Goal: Find contact information: Find contact information

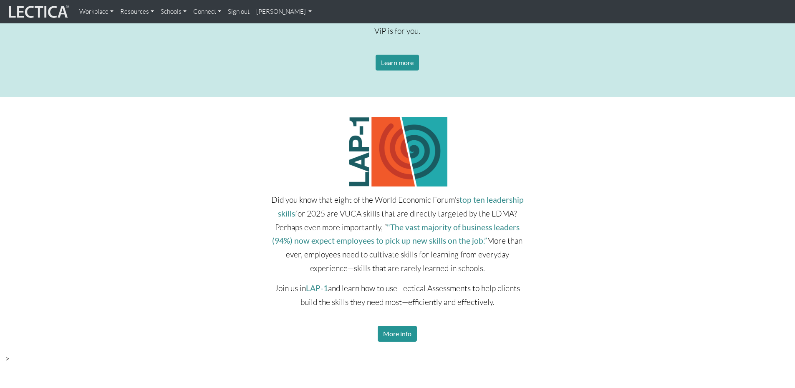
scroll to position [1210, 0]
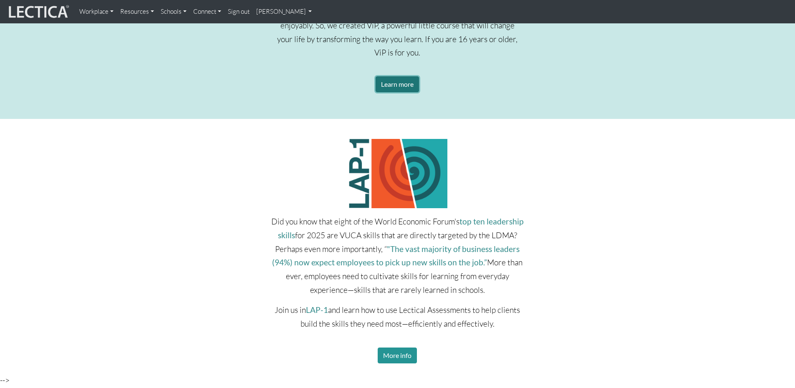
click at [381, 82] on link "Learn more" at bounding box center [396, 84] width 43 height 16
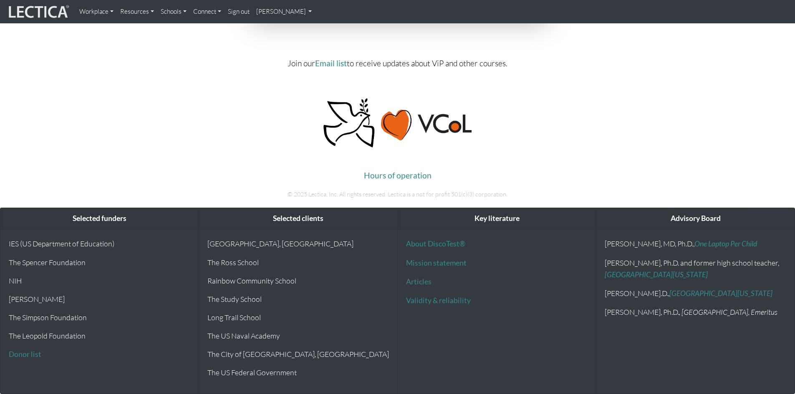
scroll to position [3506, 0]
click at [98, 10] on link "Workplace" at bounding box center [96, 11] width 41 height 17
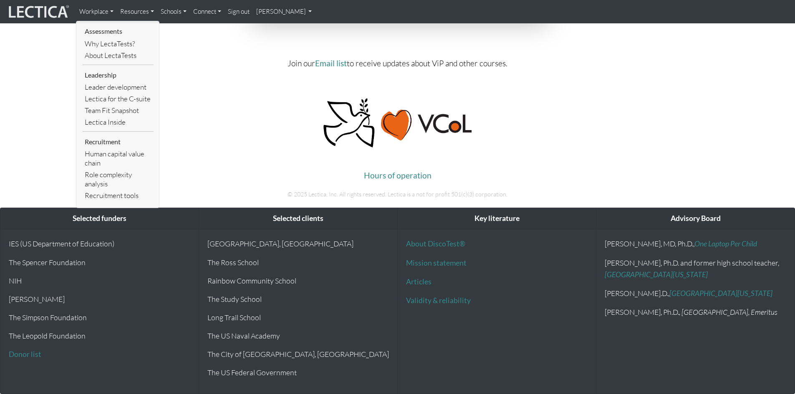
click at [136, 12] on link "Resources" at bounding box center [137, 11] width 40 height 17
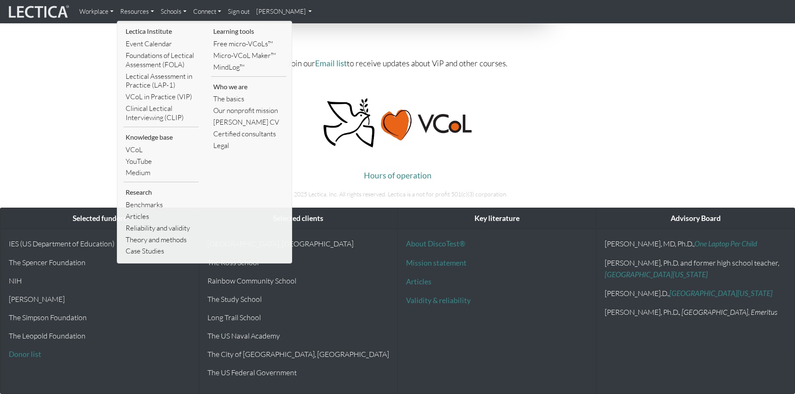
click at [169, 10] on link "Schools" at bounding box center [173, 11] width 33 height 17
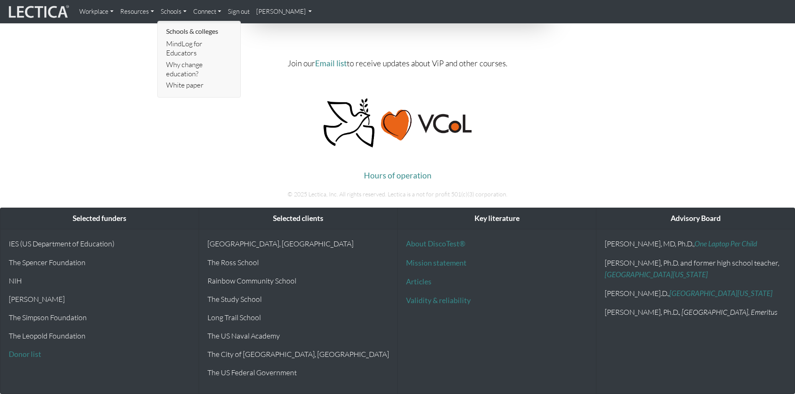
click at [199, 12] on link "Connect" at bounding box center [207, 11] width 35 height 17
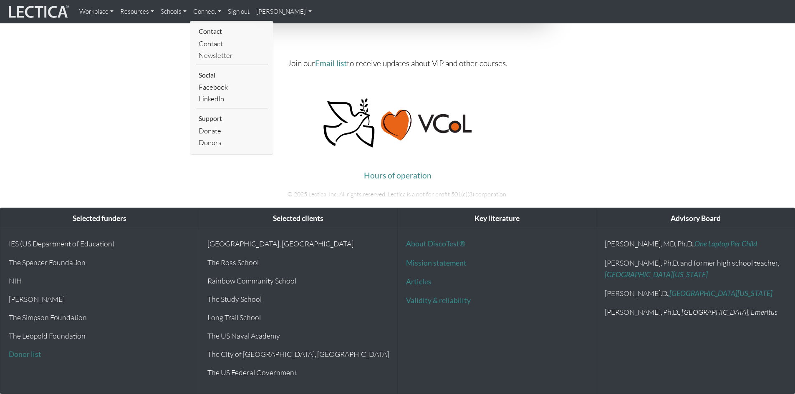
click at [235, 13] on link "Sign out" at bounding box center [238, 11] width 28 height 17
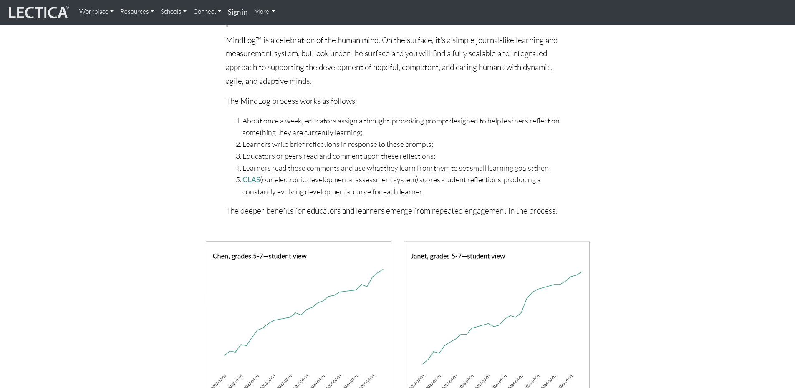
scroll to position [584, 0]
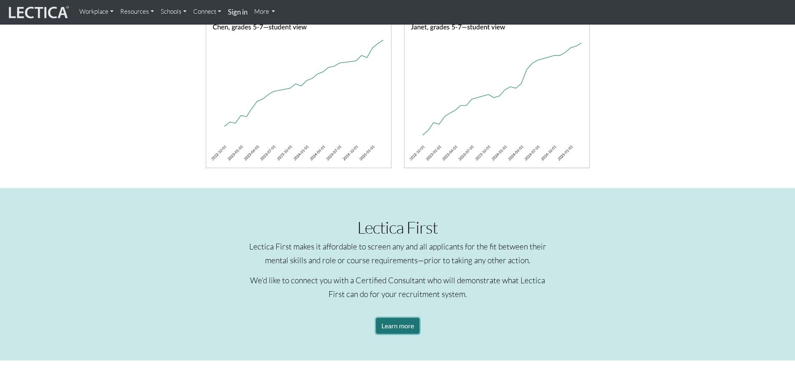
click at [398, 326] on link "Learn more" at bounding box center [397, 326] width 43 height 16
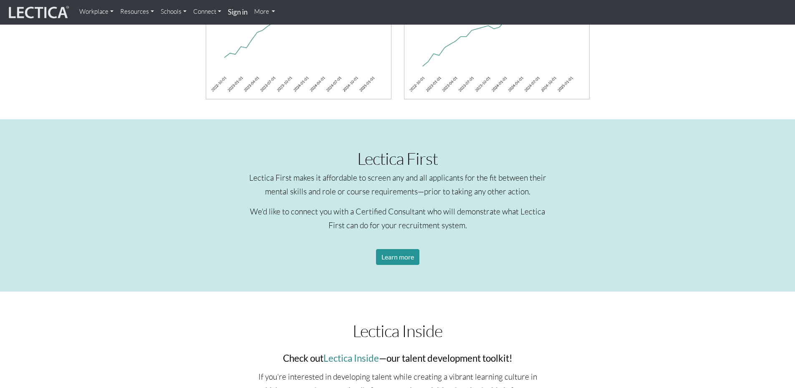
scroll to position [668, 0]
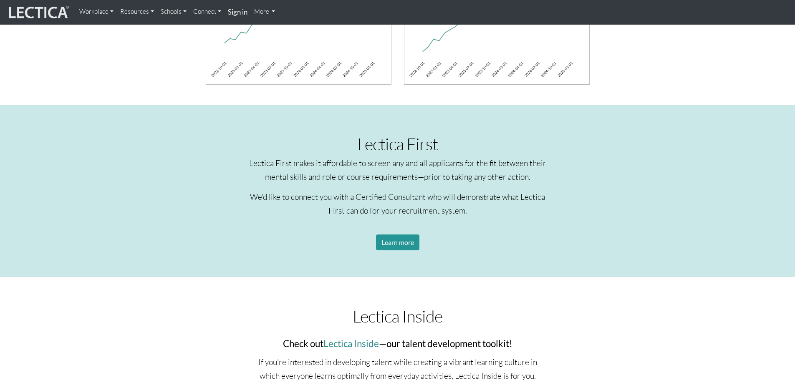
click at [262, 16] on link "More" at bounding box center [265, 11] width 28 height 17
click at [266, 11] on link "More" at bounding box center [265, 11] width 28 height 17
click at [267, 12] on link "More" at bounding box center [265, 11] width 28 height 17
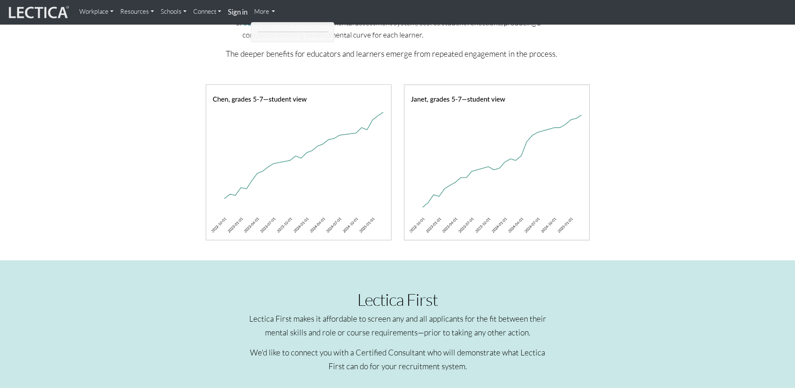
scroll to position [0, 0]
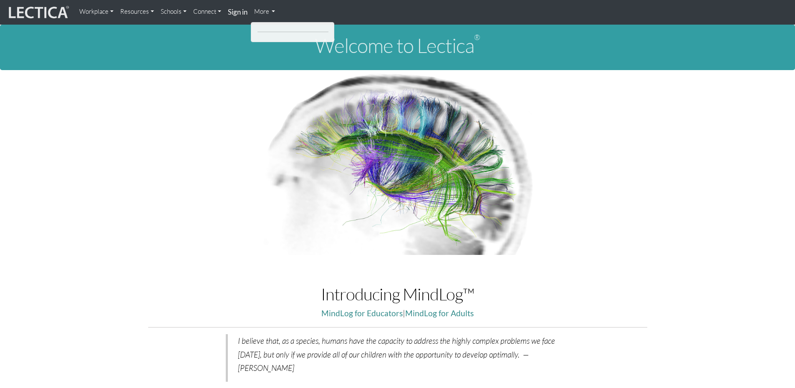
click at [101, 10] on link "Workplace" at bounding box center [96, 11] width 41 height 17
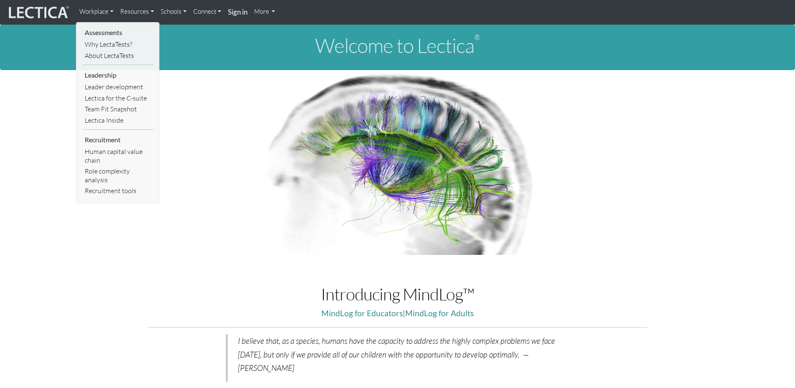
click at [131, 11] on link "Resources" at bounding box center [137, 11] width 40 height 17
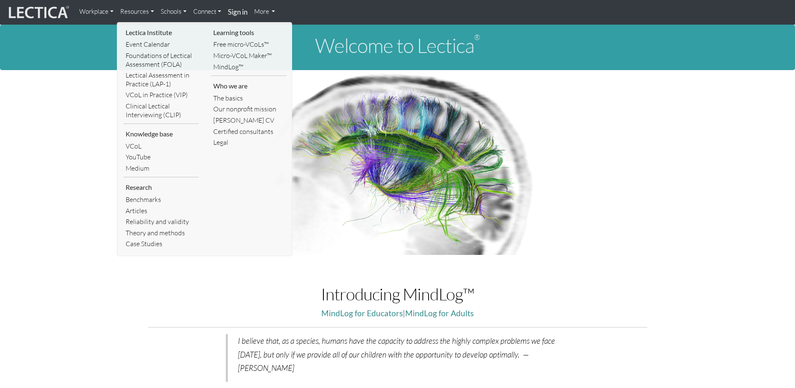
click at [174, 11] on link "Schools" at bounding box center [173, 11] width 33 height 17
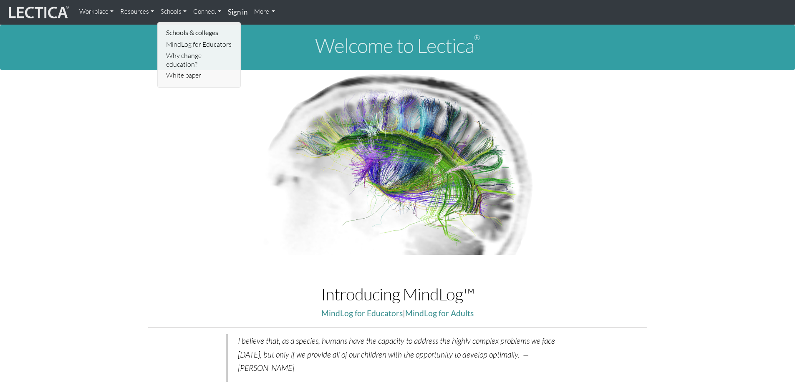
click at [193, 12] on link "Connect" at bounding box center [207, 11] width 35 height 17
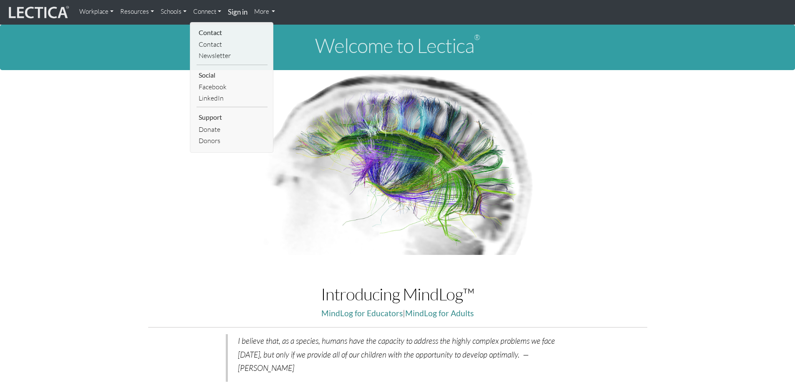
click at [262, 10] on link "More" at bounding box center [265, 11] width 28 height 17
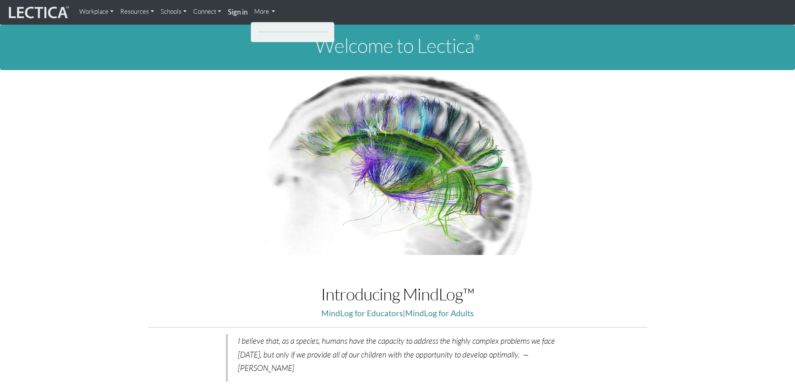
click at [265, 13] on link "More" at bounding box center [265, 11] width 28 height 17
click at [271, 11] on link "More" at bounding box center [265, 11] width 28 height 17
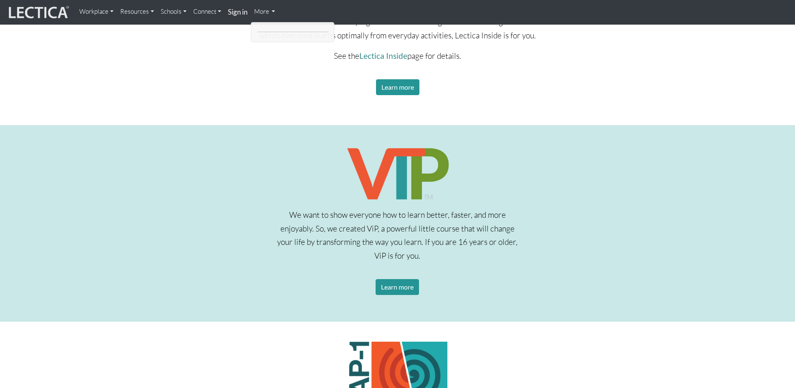
scroll to position [1001, 0]
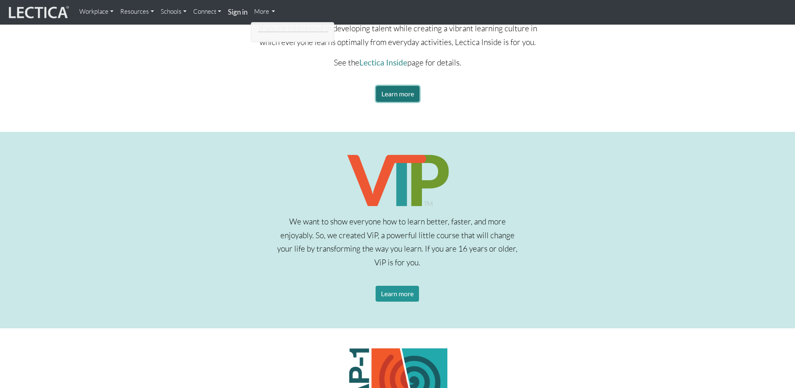
click at [399, 98] on link "Learn more" at bounding box center [397, 94] width 43 height 16
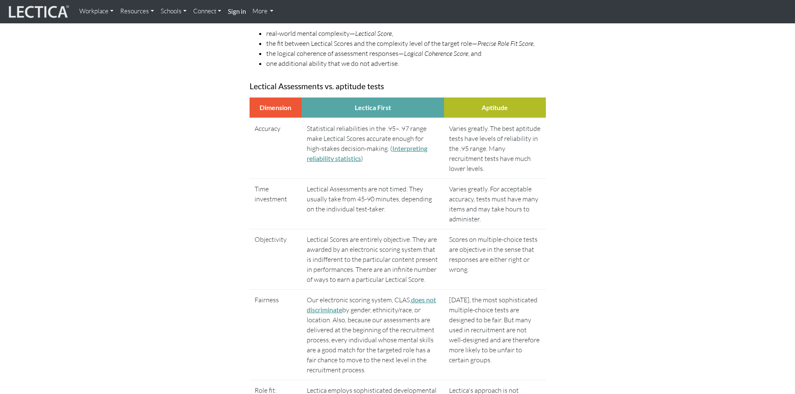
scroll to position [584, 0]
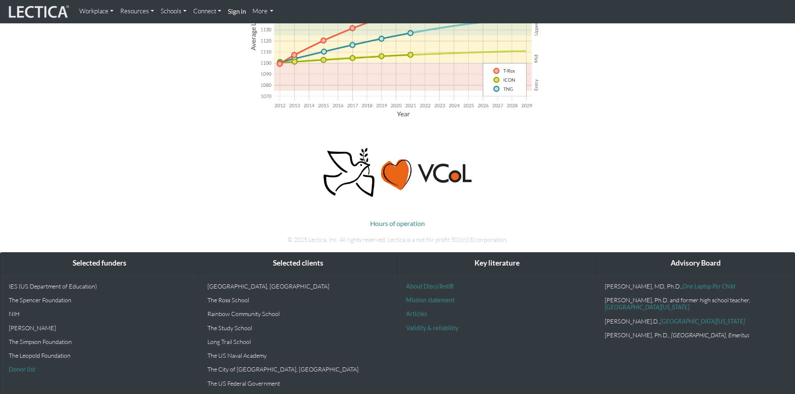
scroll to position [614, 0]
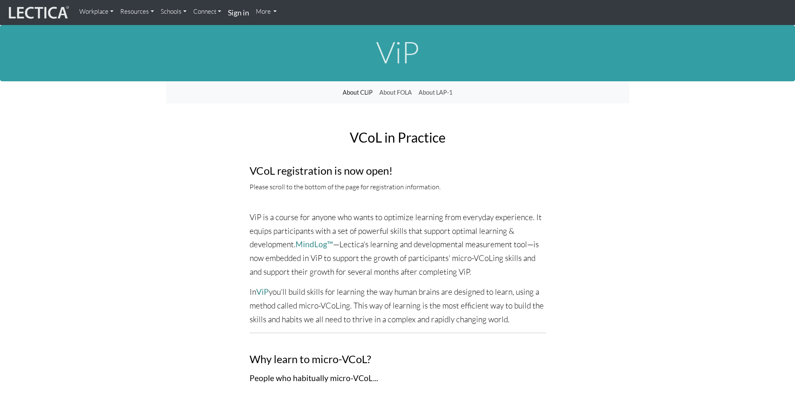
scroll to position [3507, 0]
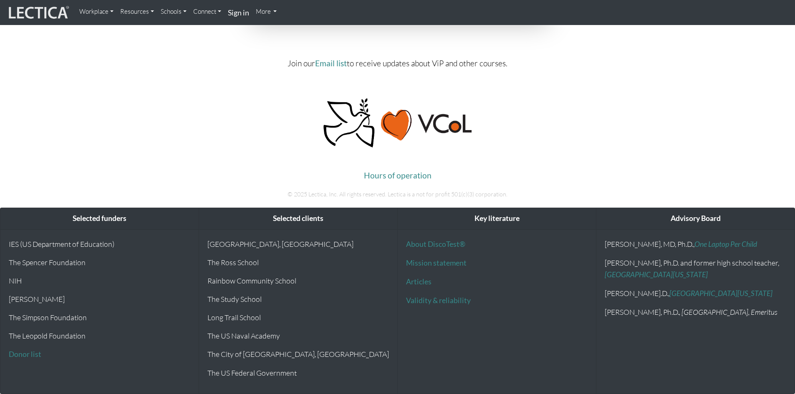
click at [54, 14] on img at bounding box center [38, 13] width 63 height 16
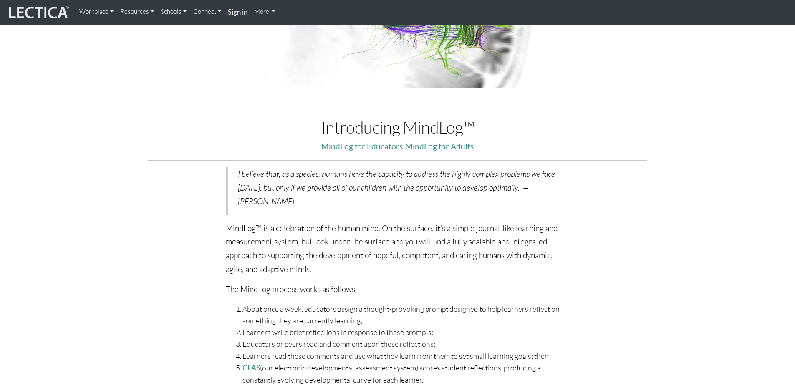
scroll to position [292, 0]
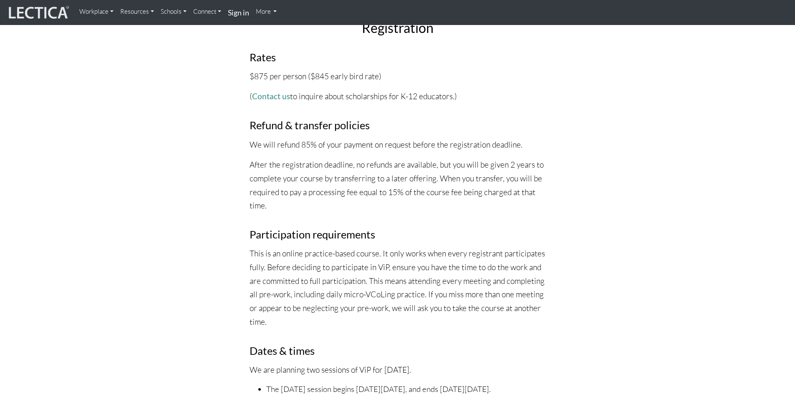
scroll to position [2587, 0]
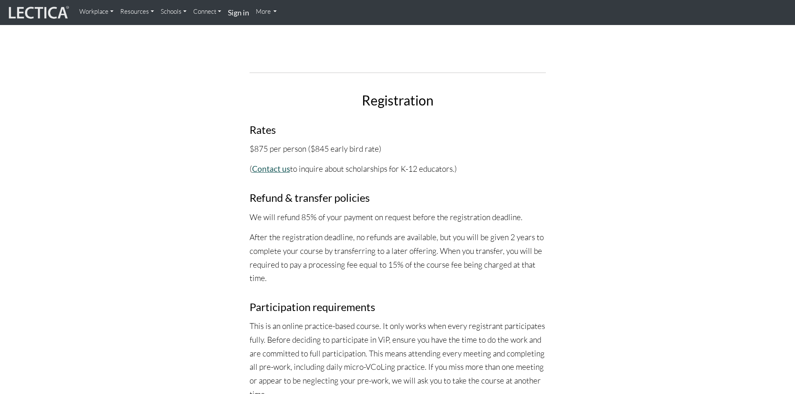
click at [275, 167] on link "Contact us" at bounding box center [271, 169] width 38 height 10
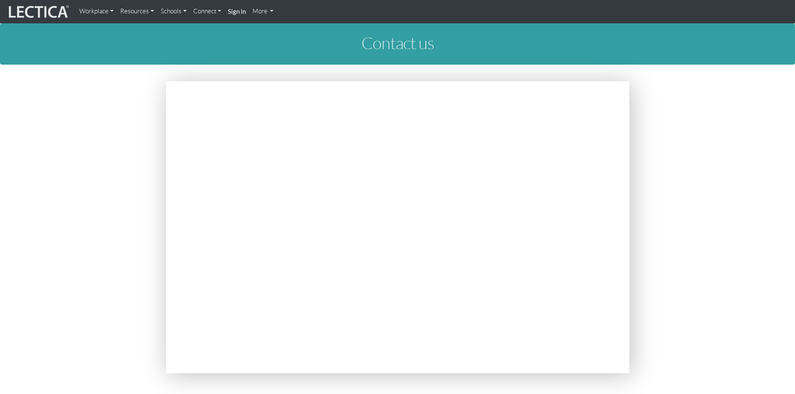
scroll to position [42, 0]
